Goal: Obtain resource: Download file/media

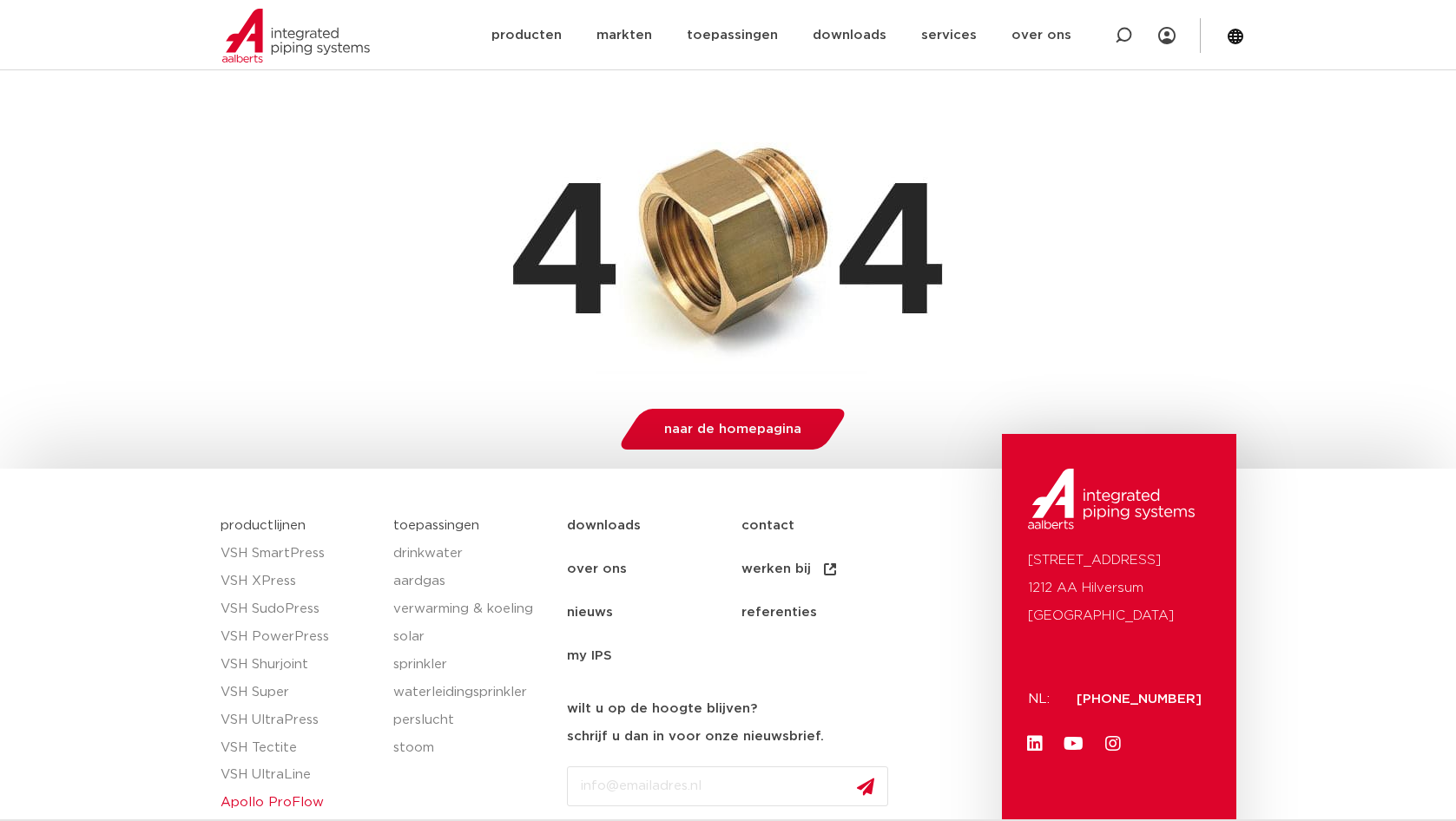
scroll to position [392, 0]
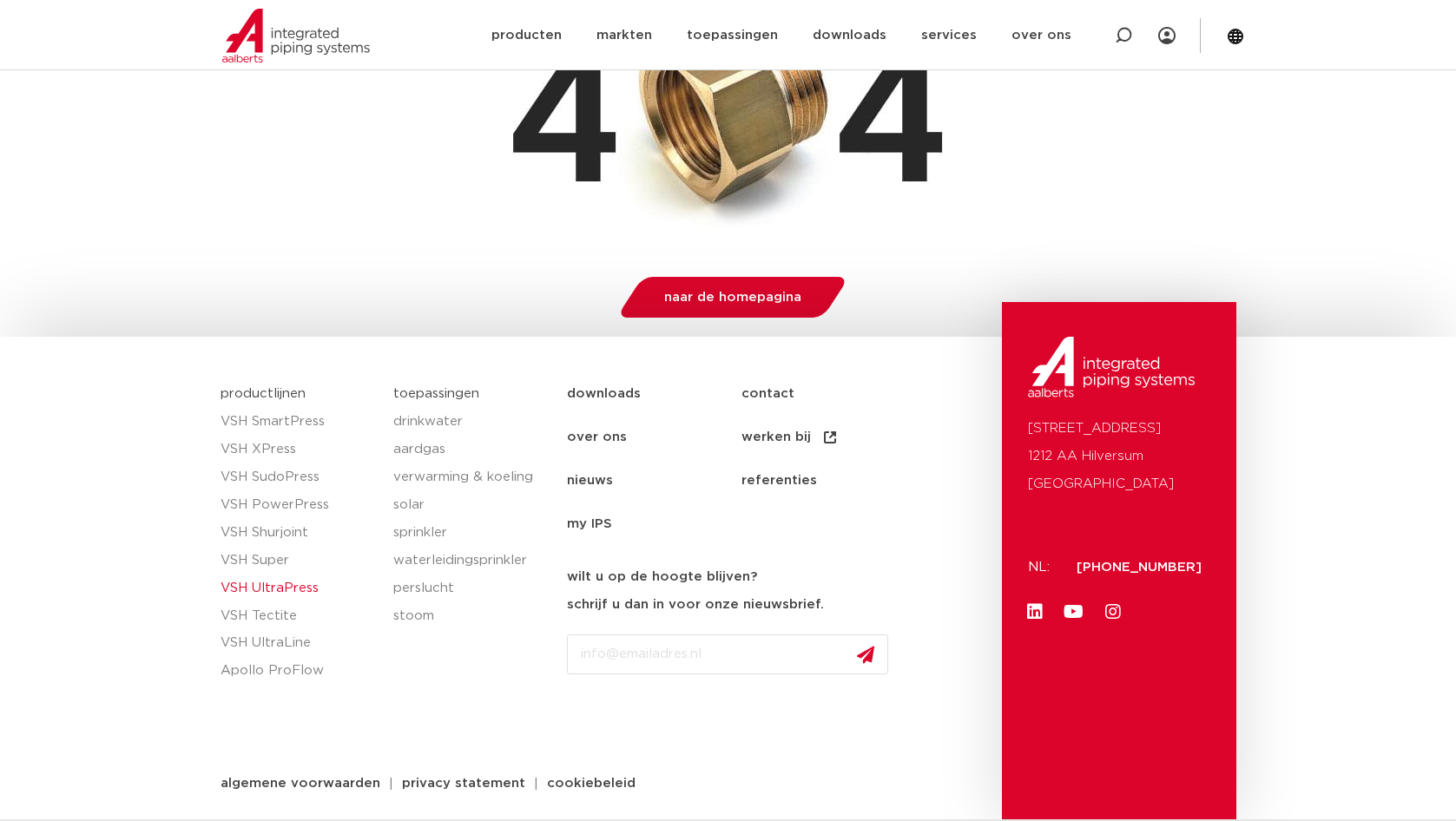
click at [267, 585] on link "VSH UltraPress" at bounding box center [298, 589] width 156 height 28
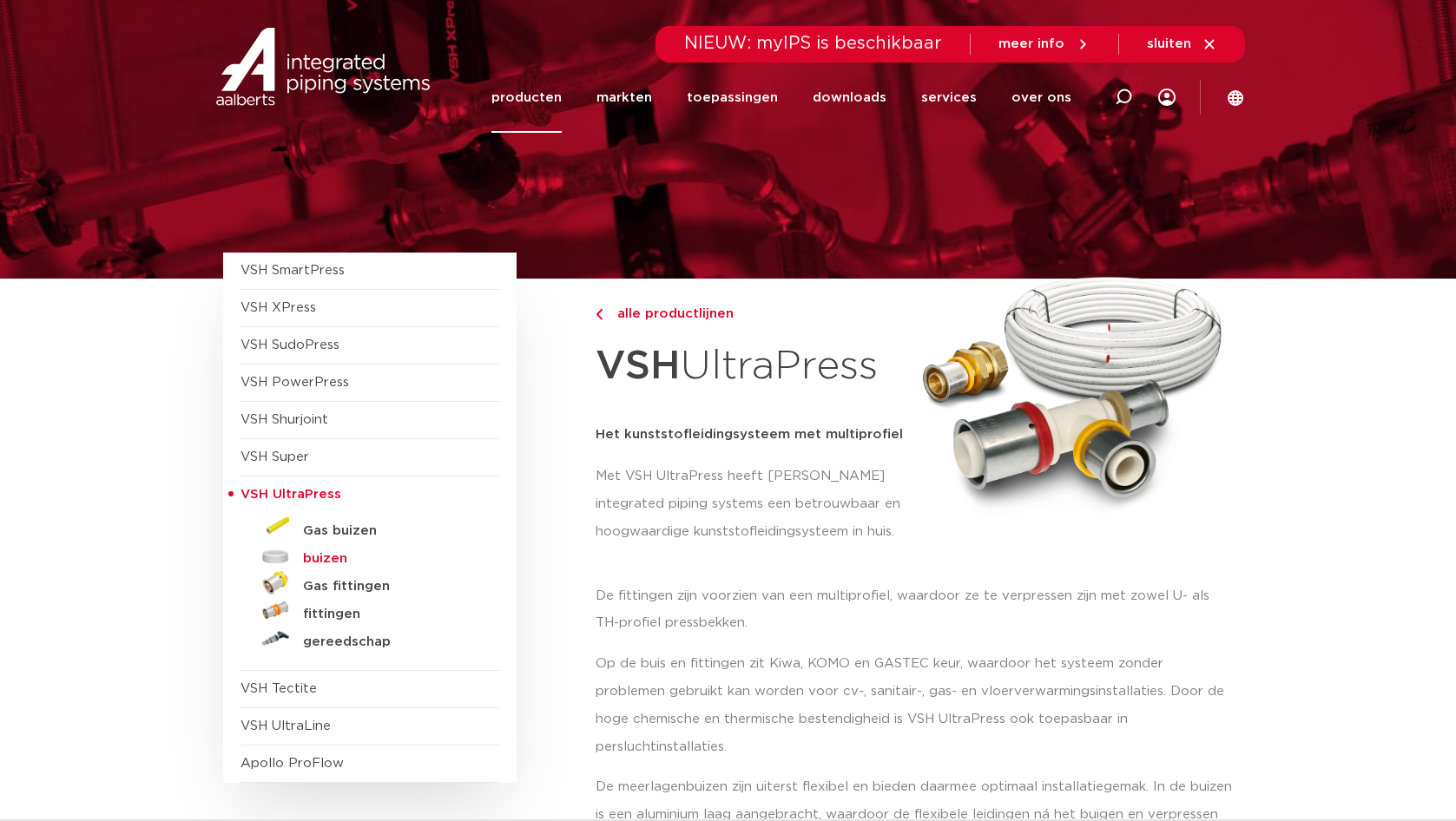
click at [325, 561] on h5 "buizen" at bounding box center [389, 559] width 172 height 15
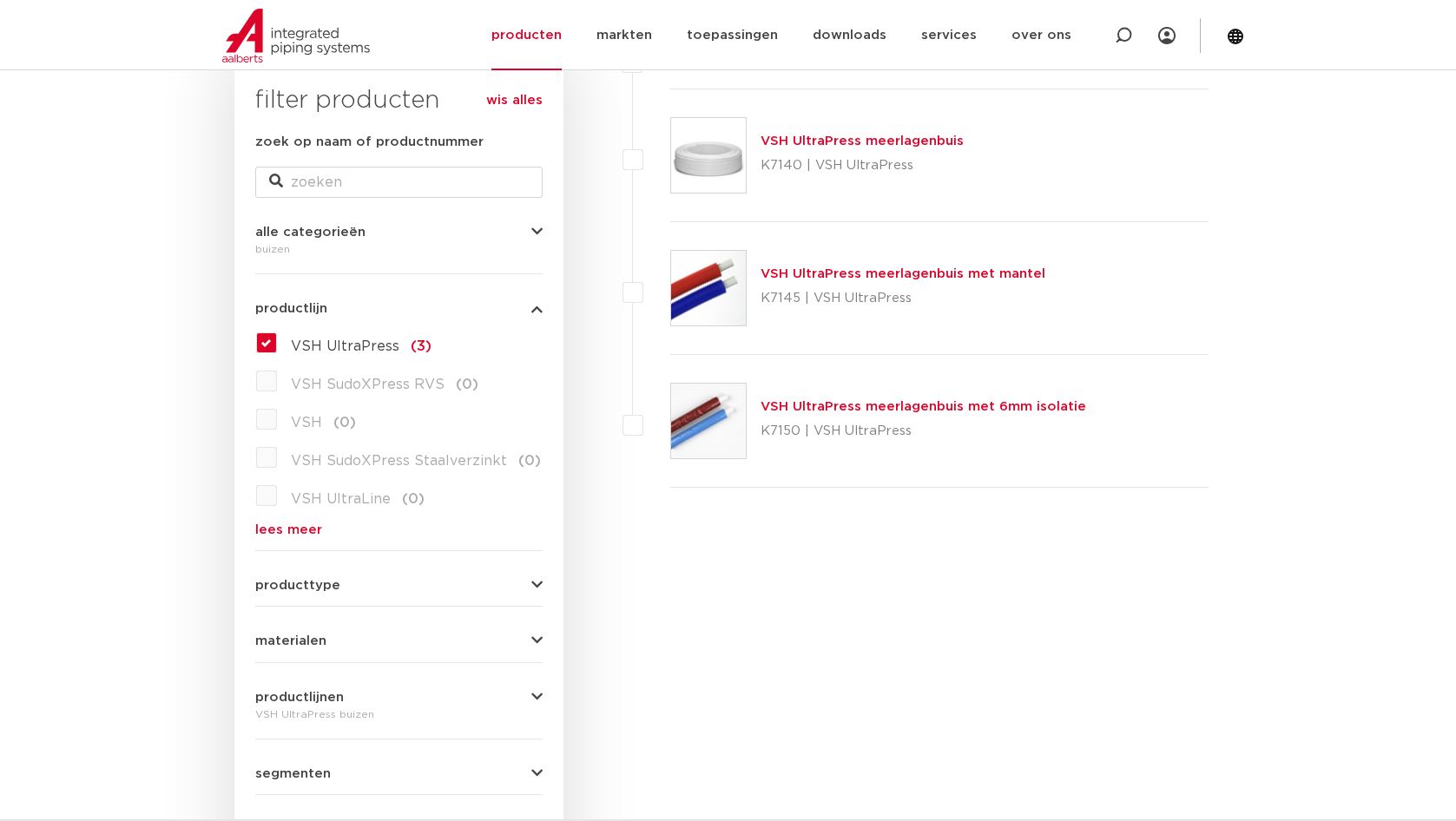
scroll to position [168, 0]
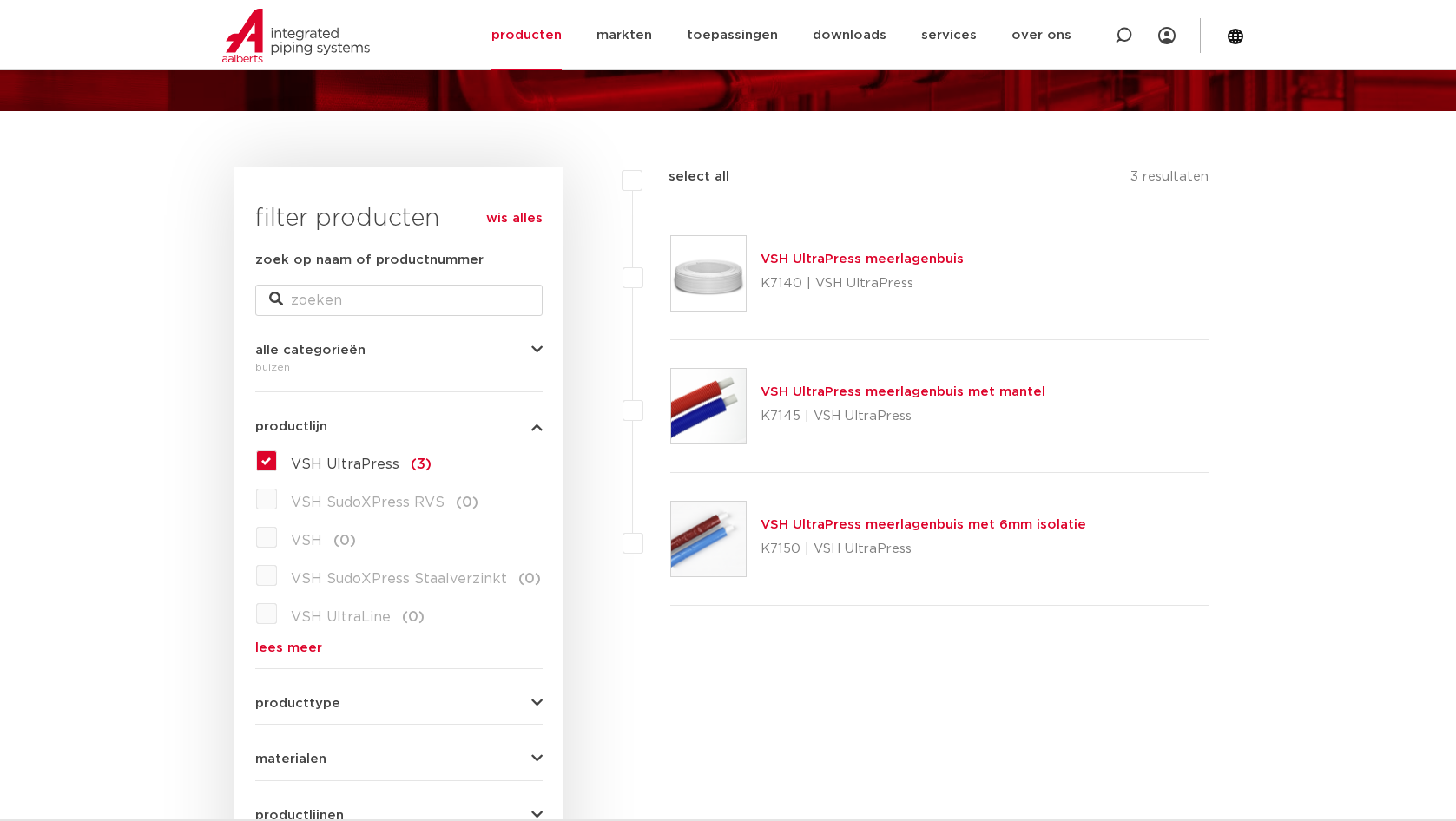
click at [696, 534] on img at bounding box center [708, 539] width 75 height 75
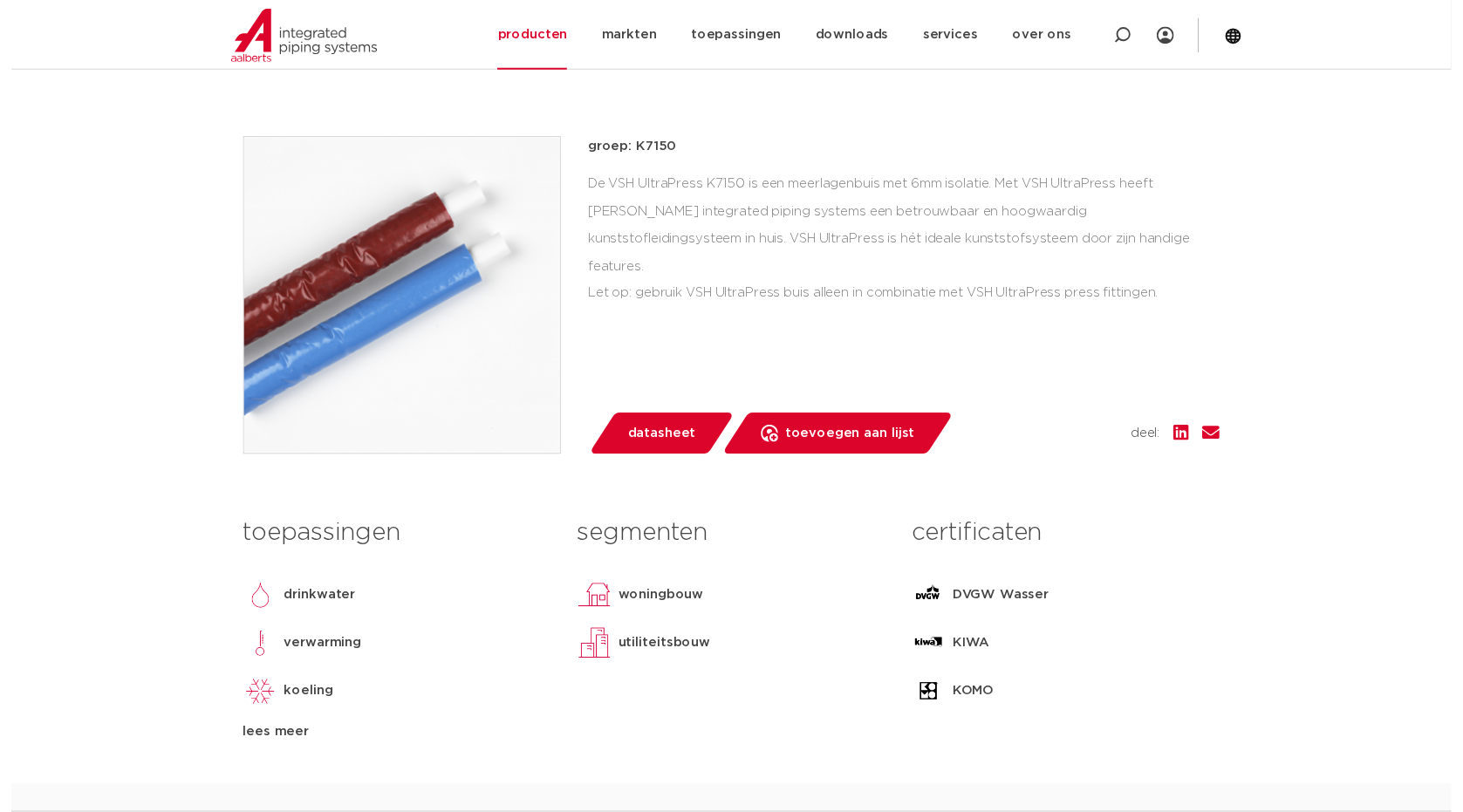
scroll to position [349, 0]
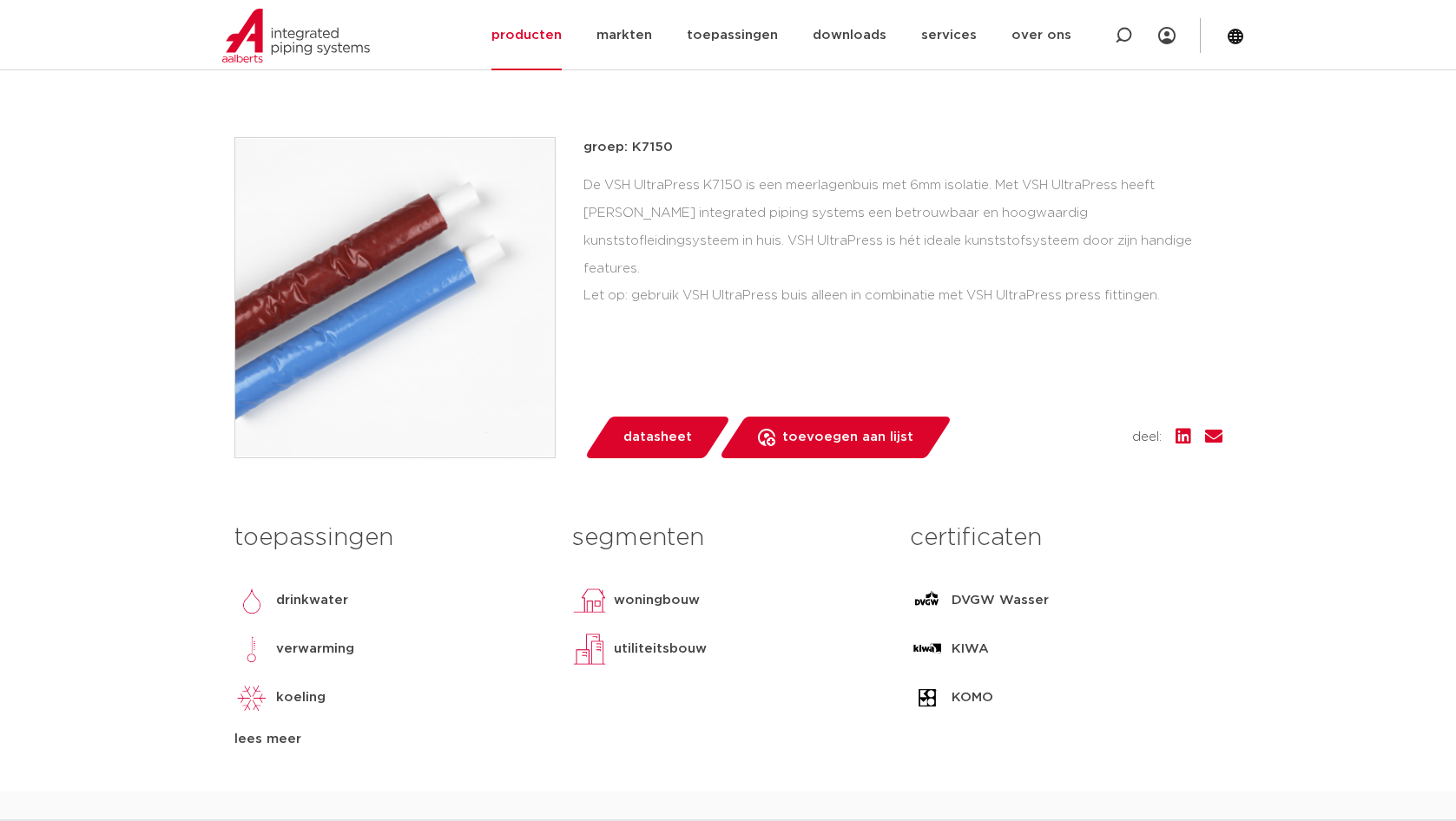
click at [660, 436] on span "datasheet" at bounding box center [657, 438] width 69 height 28
